Goal: Find specific page/section

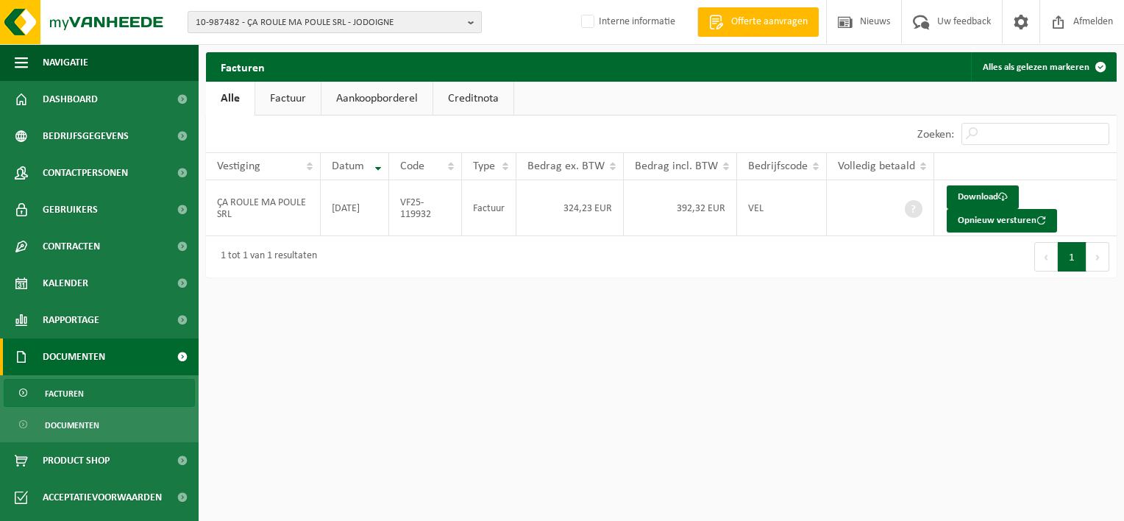
click at [303, 21] on span "10-987482 - ÇA ROULE MA POULE SRL - JODOIGNE" at bounding box center [329, 23] width 266 height 22
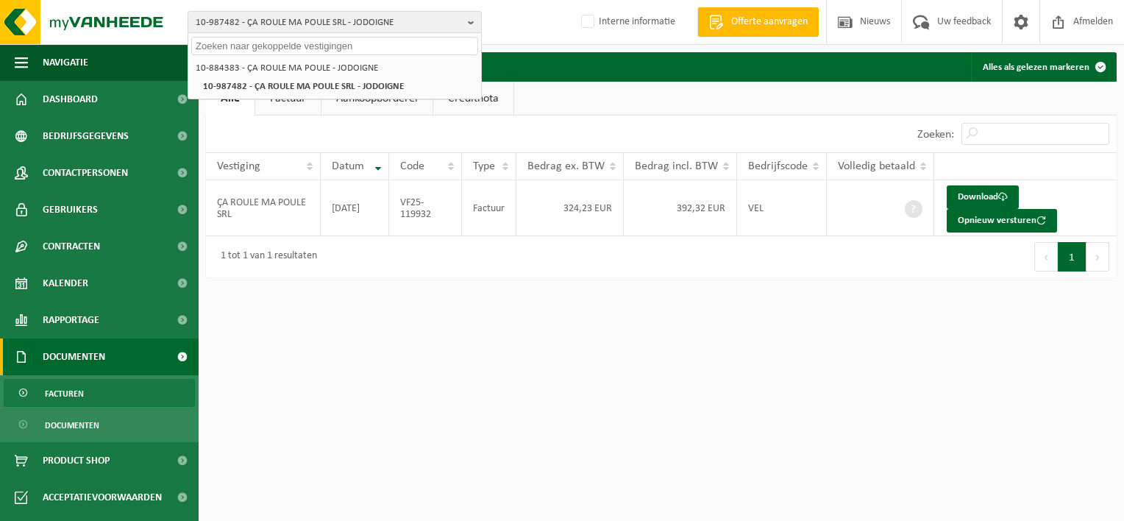
paste input "10-948529"
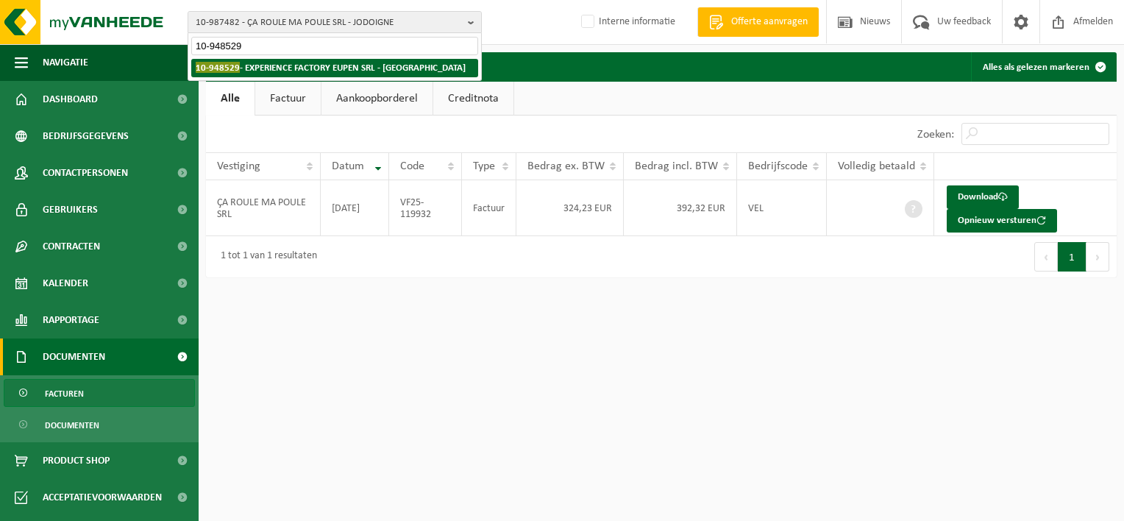
type input "10-948529"
click at [292, 65] on strong "10-948529 - EXPERIENCE FACTORY [GEOGRAPHIC_DATA] SRL - [GEOGRAPHIC_DATA]" at bounding box center [331, 67] width 270 height 11
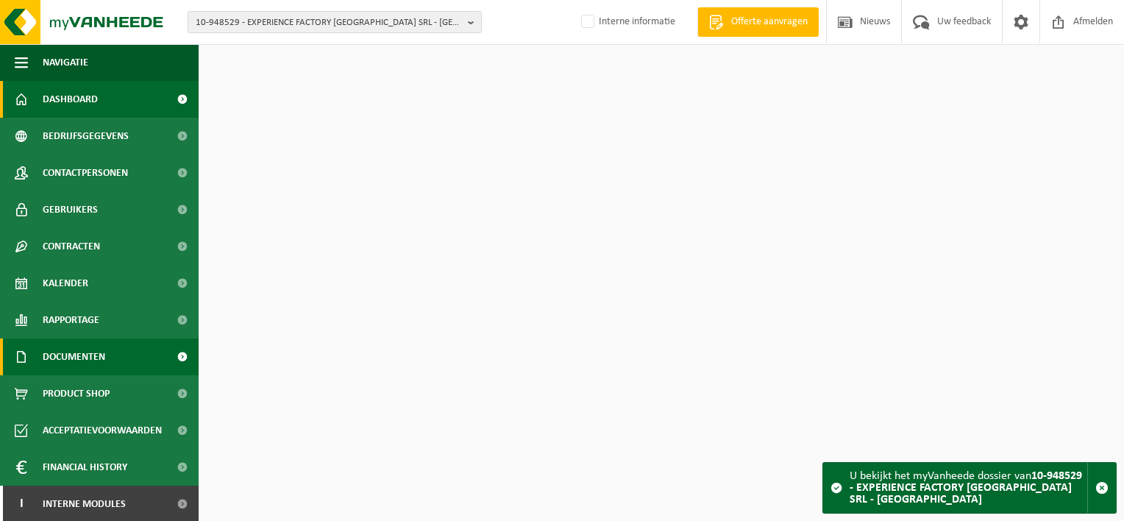
click at [102, 357] on span "Documenten" at bounding box center [74, 356] width 63 height 37
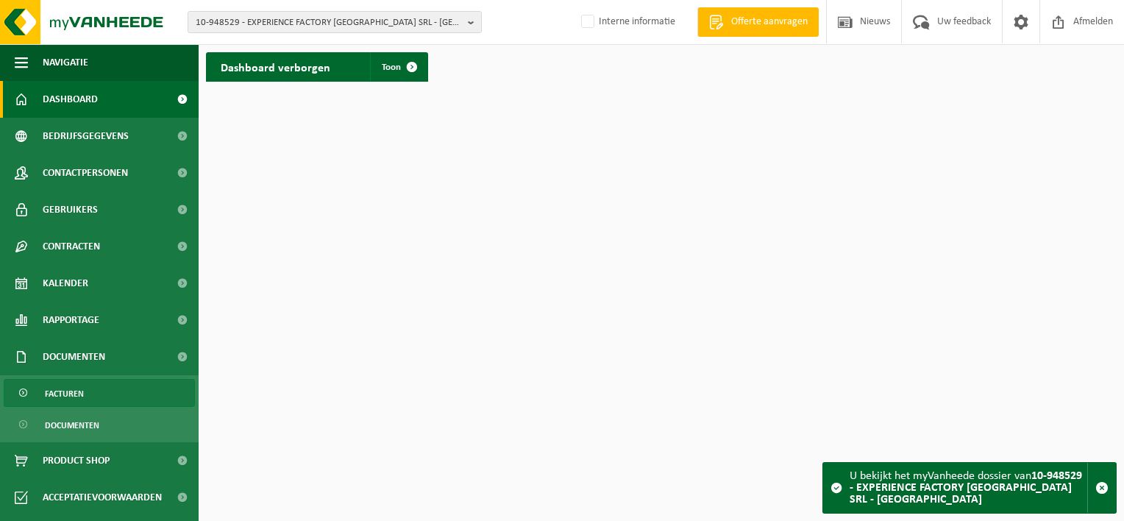
click at [107, 403] on link "Facturen" at bounding box center [99, 393] width 191 height 28
